Goal: Navigation & Orientation: Find specific page/section

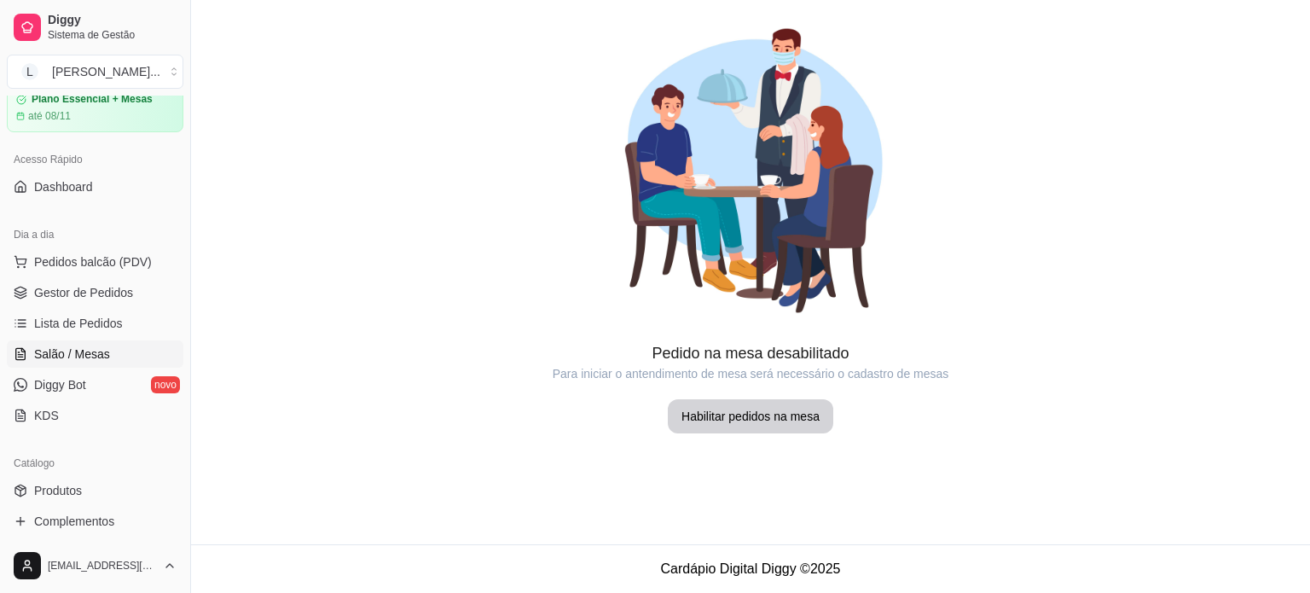
scroll to position [171, 0]
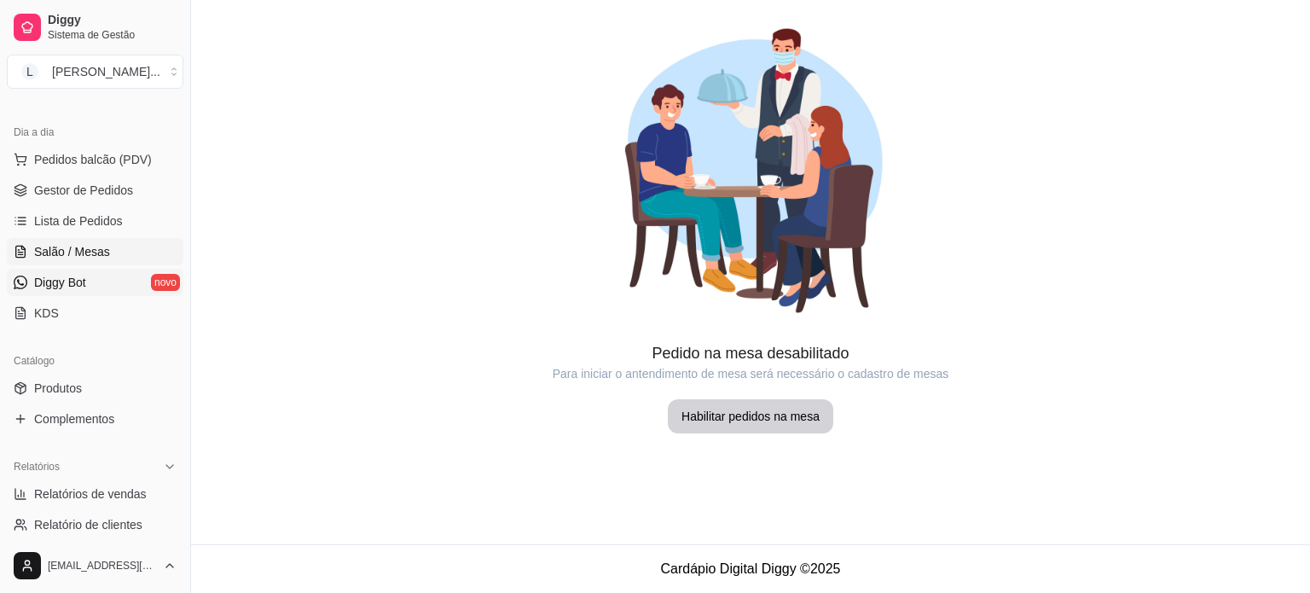
click at [60, 289] on span "Diggy Bot" at bounding box center [60, 282] width 52 height 17
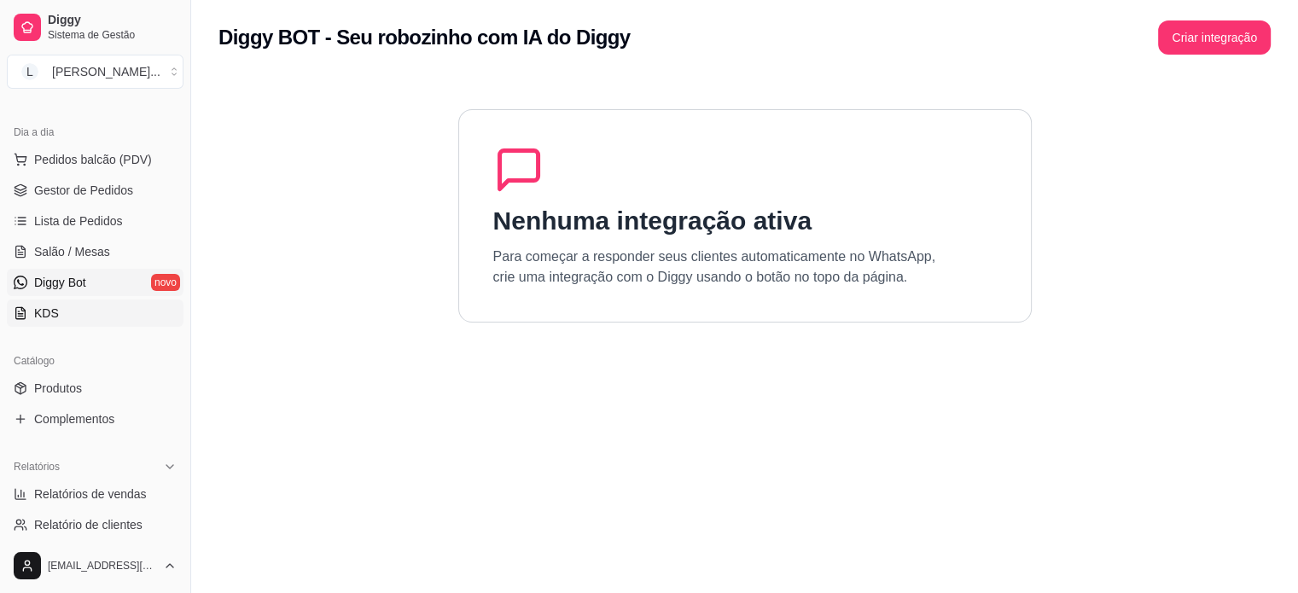
click at [68, 320] on link "KDS" at bounding box center [95, 312] width 177 height 27
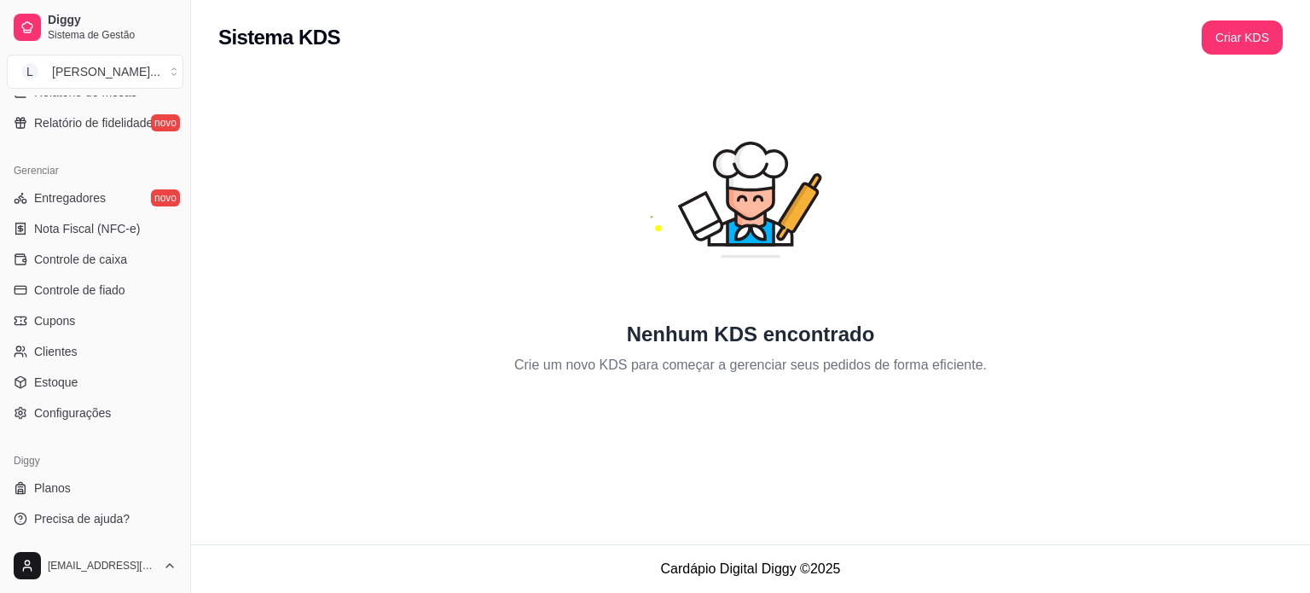
scroll to position [549, 0]
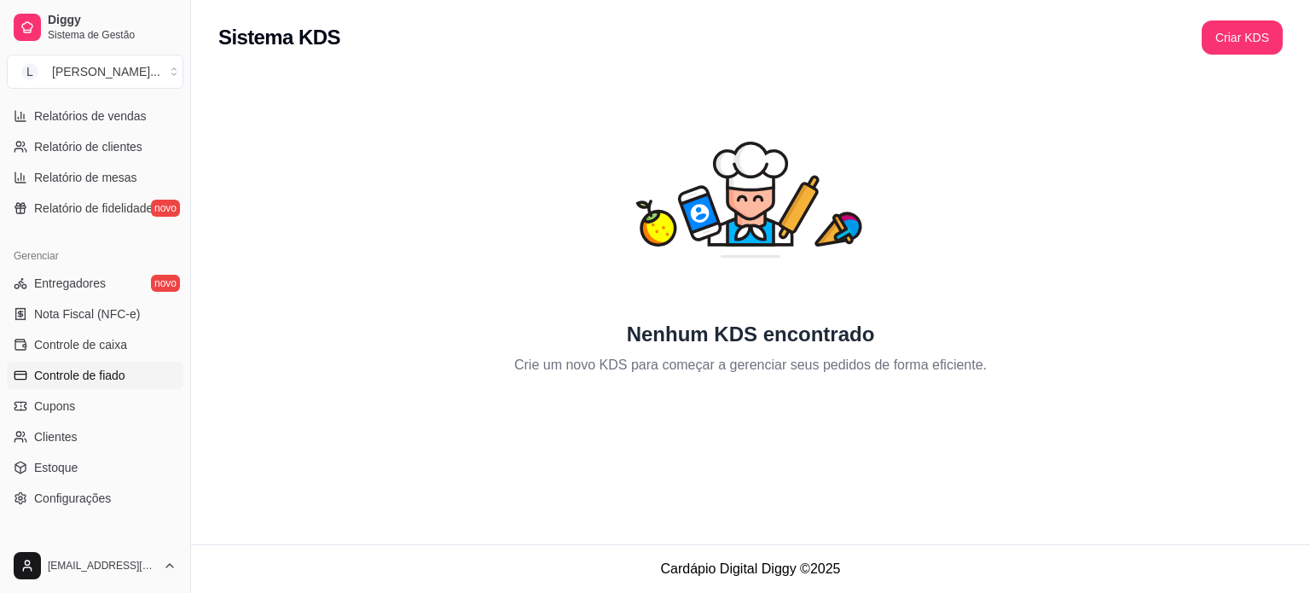
click at [137, 381] on link "Controle de fiado" at bounding box center [95, 375] width 177 height 27
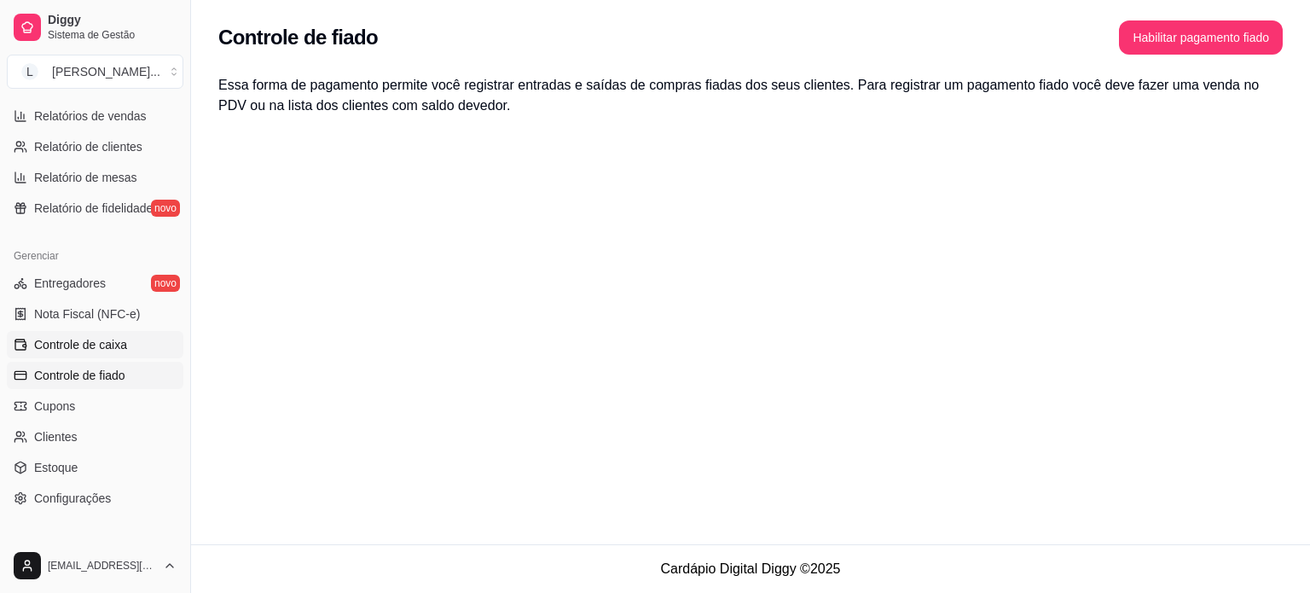
click at [132, 331] on link "Controle de caixa" at bounding box center [95, 344] width 177 height 27
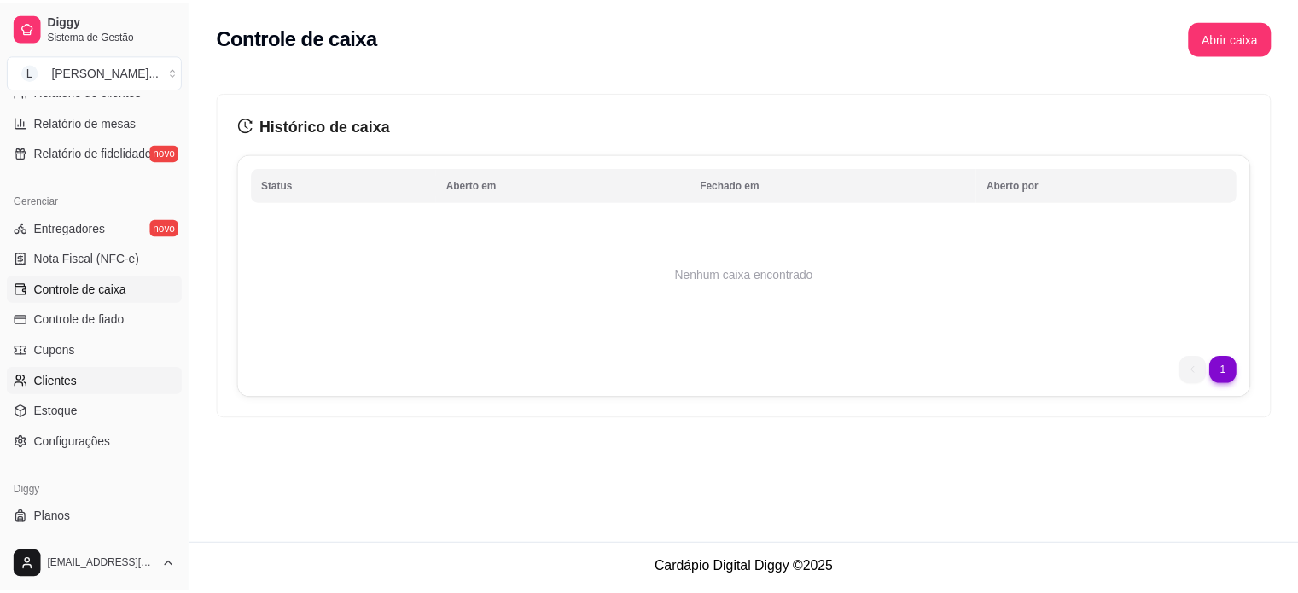
scroll to position [634, 0]
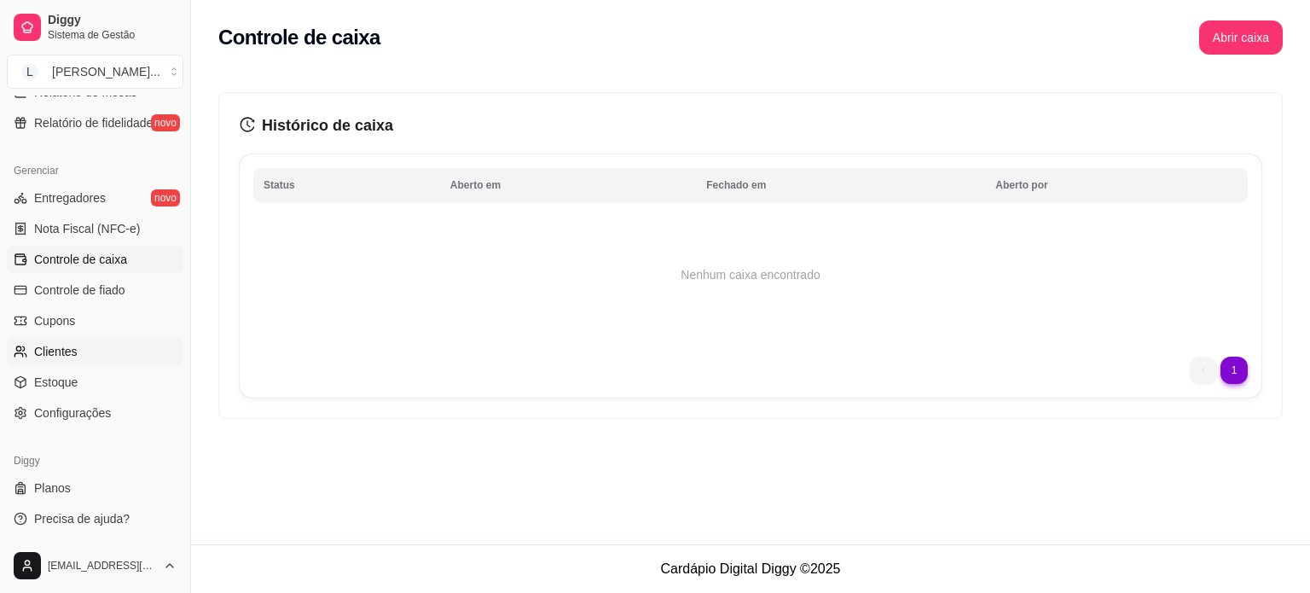
click at [110, 340] on link "Clientes" at bounding box center [95, 351] width 177 height 27
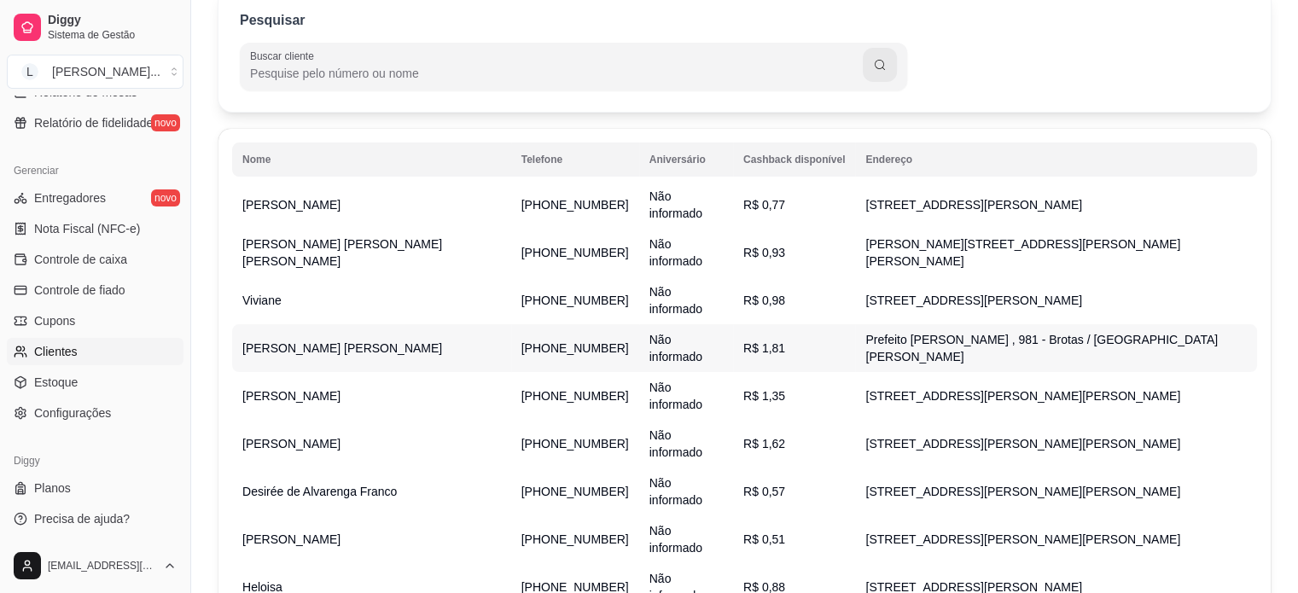
scroll to position [220, 0]
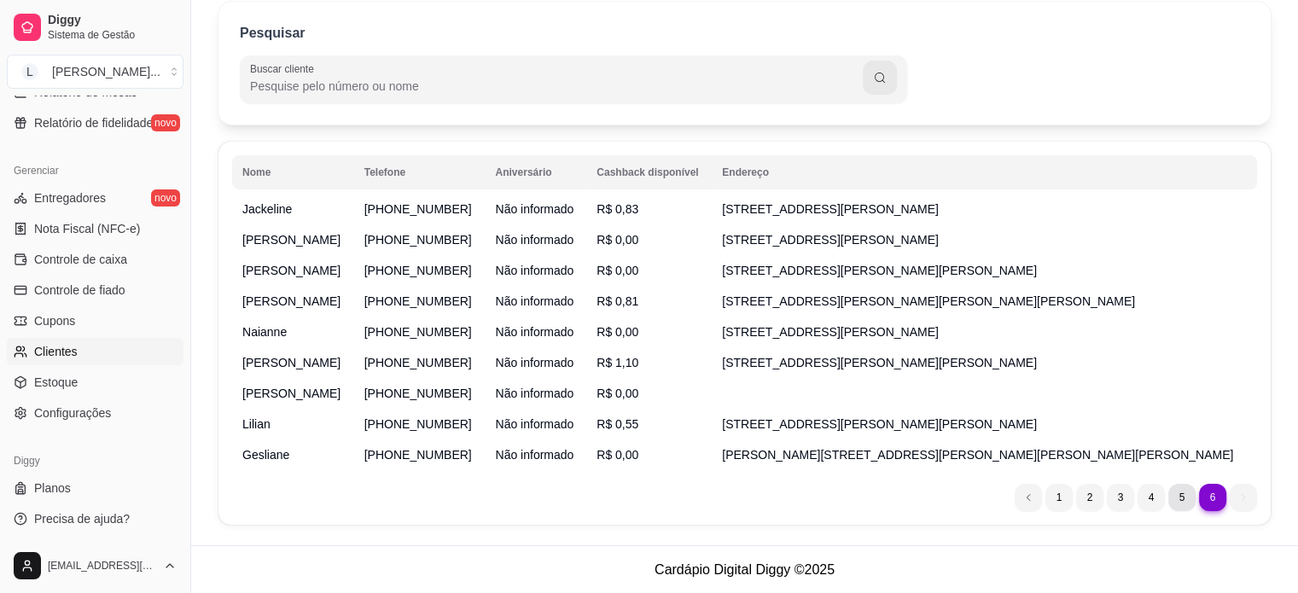
click at [1182, 498] on li "5" at bounding box center [1181, 497] width 27 height 27
click at [1147, 499] on li "4" at bounding box center [1150, 497] width 26 height 26
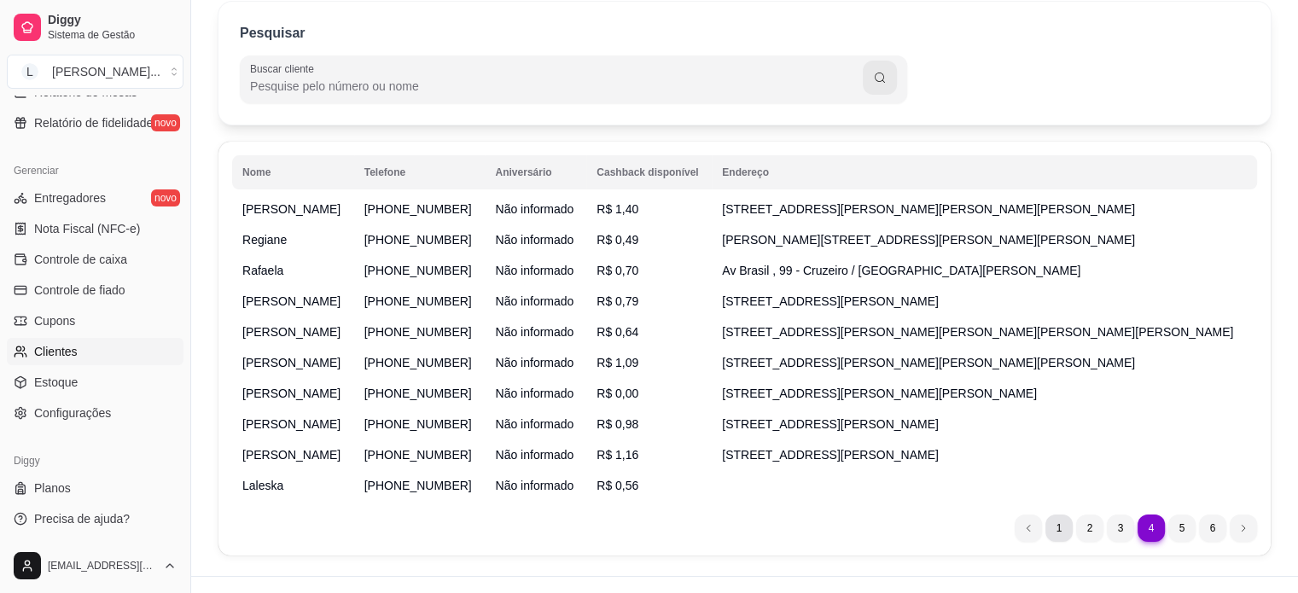
click at [1066, 526] on li "1" at bounding box center [1058, 527] width 27 height 27
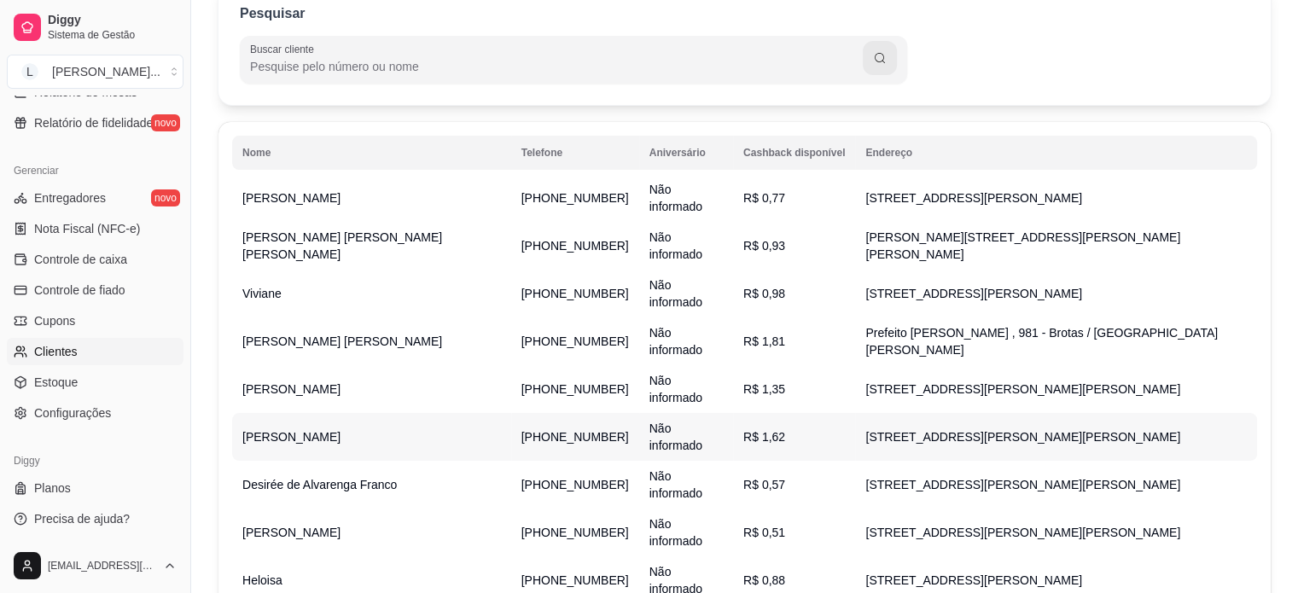
scroll to position [220, 0]
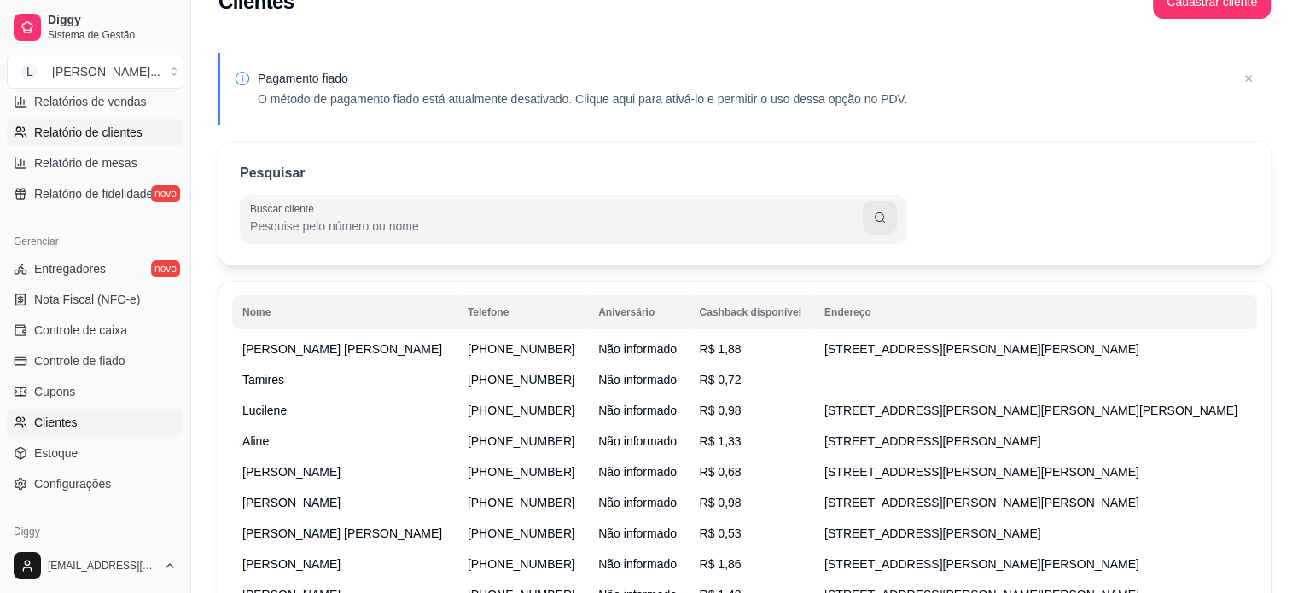
scroll to position [463, 0]
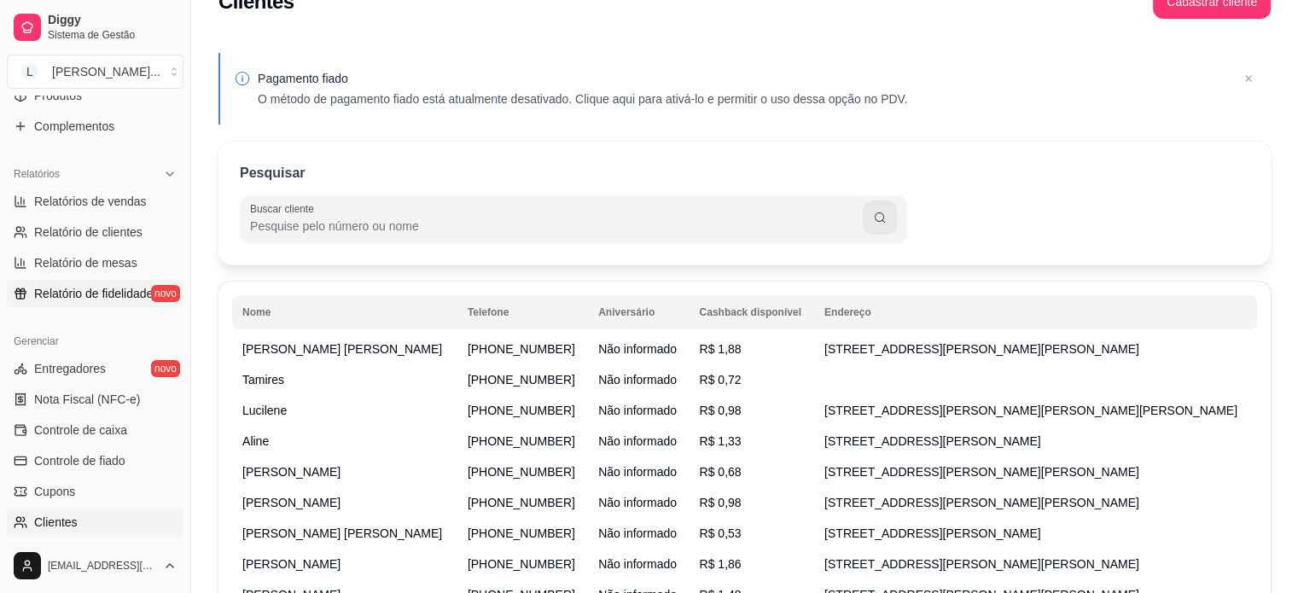
click at [78, 295] on span "Relatório de fidelidade" at bounding box center [93, 293] width 119 height 17
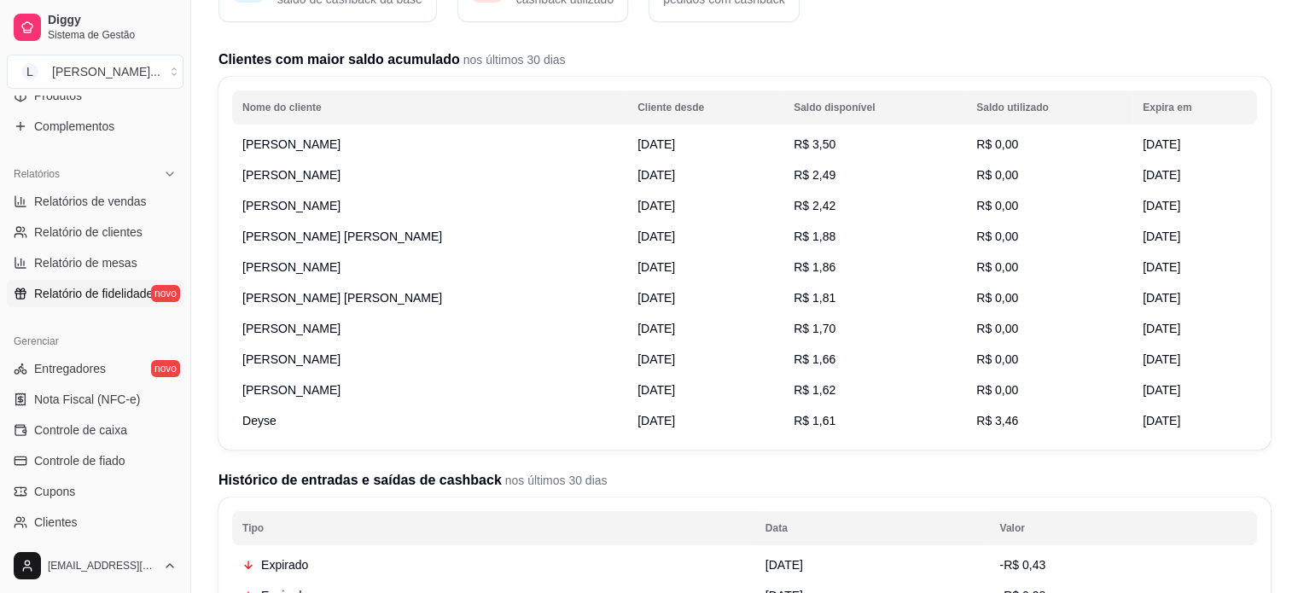
scroll to position [171, 0]
